Goal: Check status: Check status

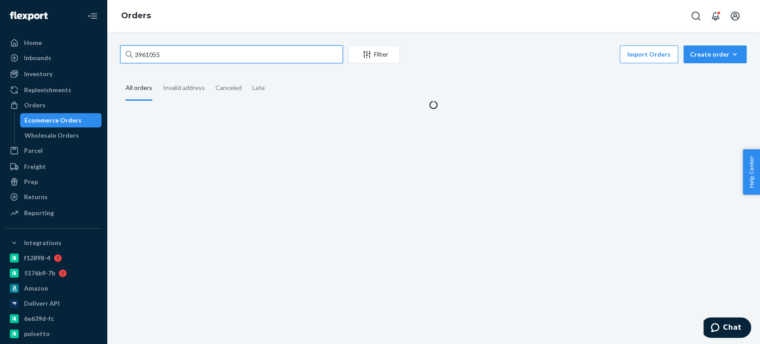
drag, startPoint x: 0, startPoint y: 0, endPoint x: 153, endPoint y: 52, distance: 161.8
click at [153, 52] on input "3961055" at bounding box center [231, 54] width 223 height 18
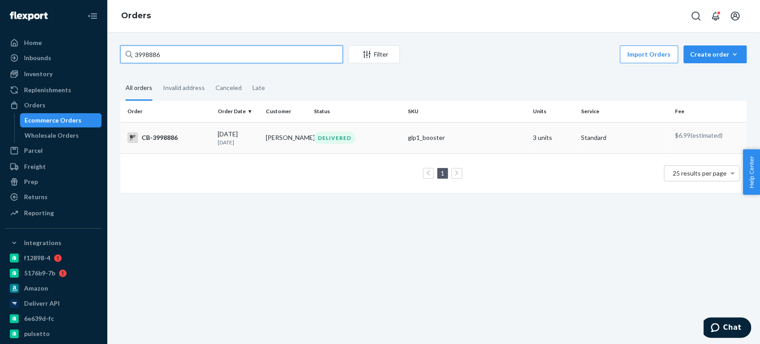
type input "3998886"
click at [231, 140] on p "[DATE]" at bounding box center [238, 142] width 41 height 8
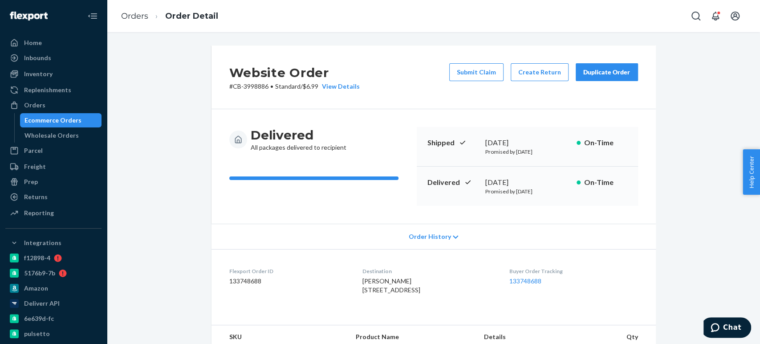
click at [474, 207] on div "Delivered All packages delivered to recipient Shipped [DATE] Promised by [DATE]…" at bounding box center [433, 166] width 444 height 114
click at [50, 120] on div "Ecommerce Orders" at bounding box center [52, 120] width 57 height 9
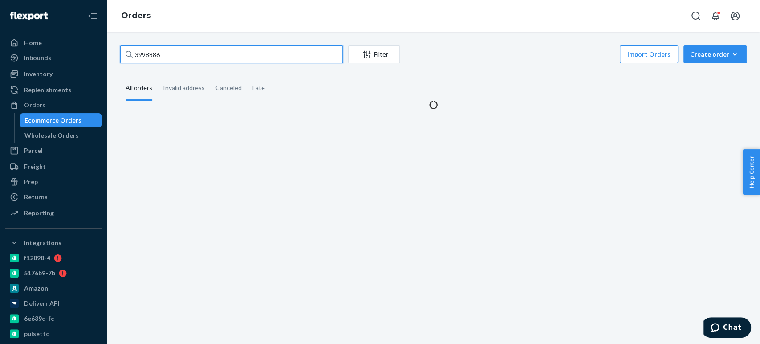
click at [140, 56] on input "3998886" at bounding box center [231, 54] width 223 height 18
paste input "4054465"
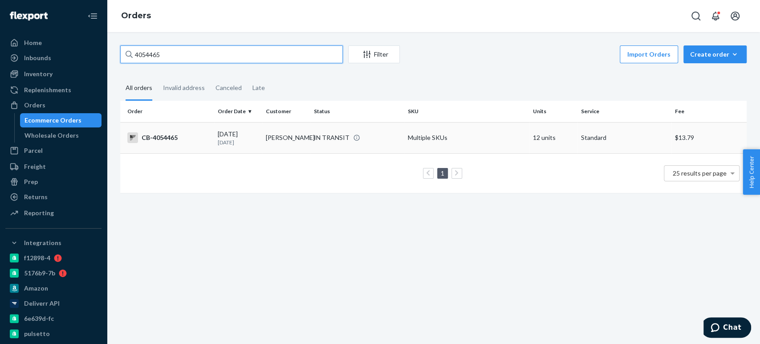
type input "4054465"
click at [271, 134] on td "[PERSON_NAME]" at bounding box center [286, 137] width 48 height 31
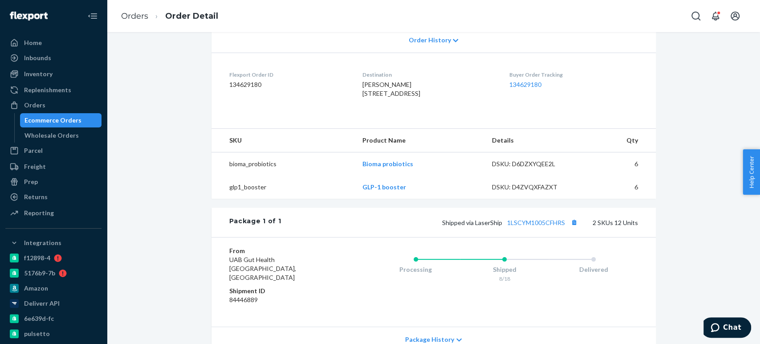
scroll to position [198, 0]
click at [527, 225] on link "1LSCYM1005CFHRS" at bounding box center [536, 221] width 58 height 8
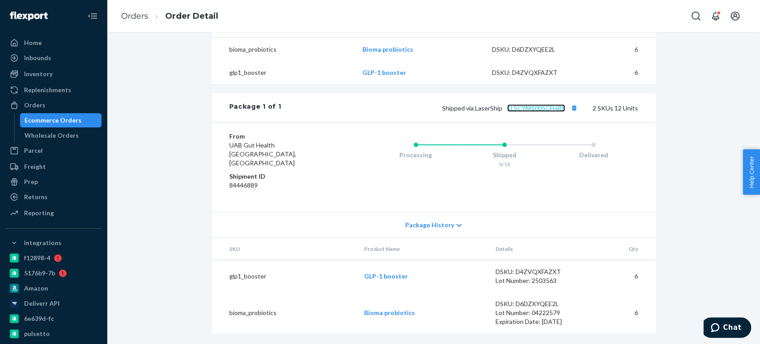
scroll to position [318, 0]
click at [55, 124] on div "Ecommerce Orders" at bounding box center [52, 120] width 57 height 9
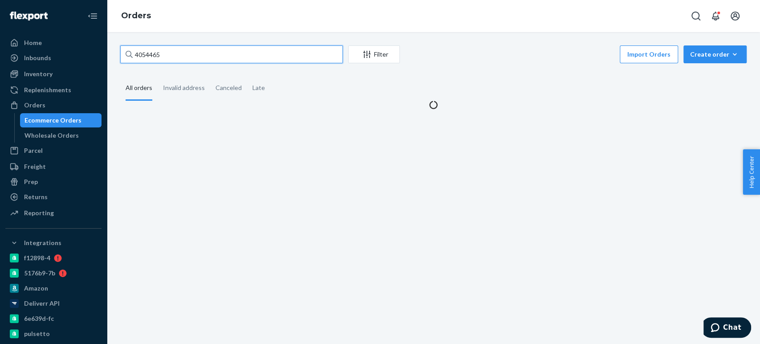
click at [166, 51] on input "4054465" at bounding box center [231, 54] width 223 height 18
paste input "3730943"
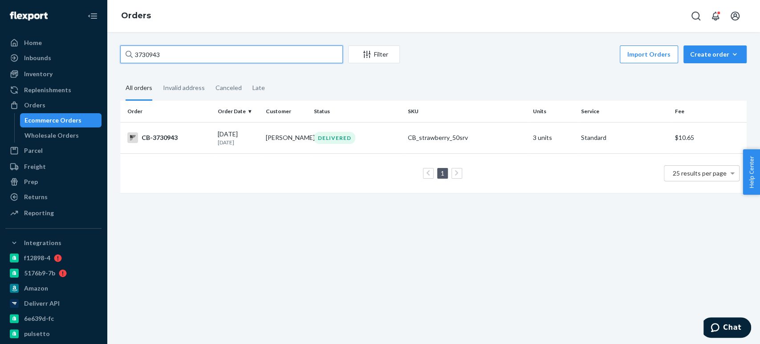
type input "3730943"
click at [395, 133] on div "DELIVERED" at bounding box center [357, 138] width 90 height 12
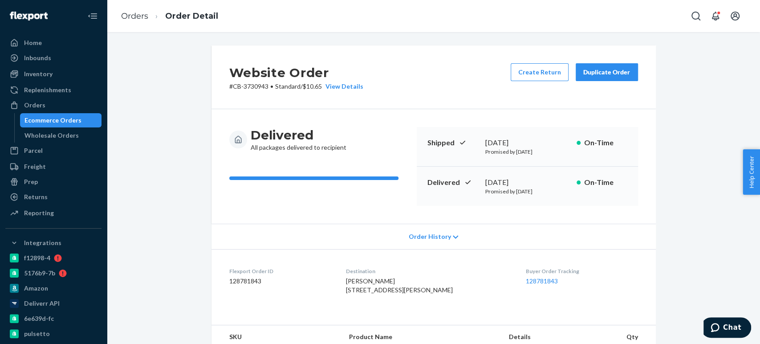
scroll to position [261, 0]
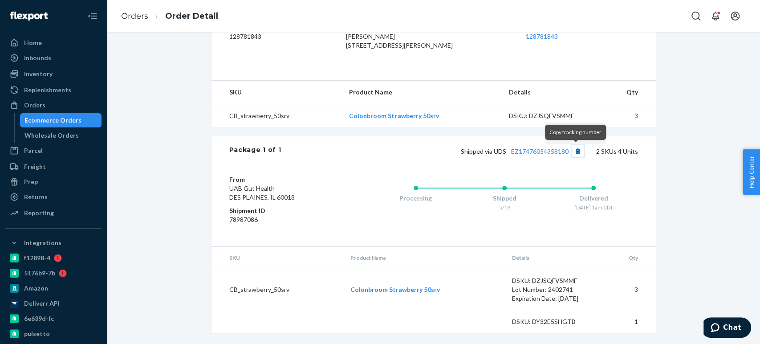
click at [578, 150] on button "Copy tracking number" at bounding box center [578, 151] width 12 height 12
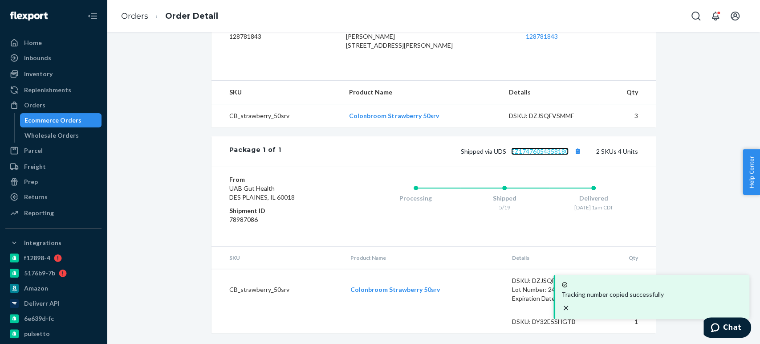
click at [525, 150] on link "EZ17476054358180" at bounding box center [539, 151] width 57 height 8
click at [547, 149] on link "EZ17476054358180" at bounding box center [539, 151] width 57 height 8
